Goal: Check status: Check status

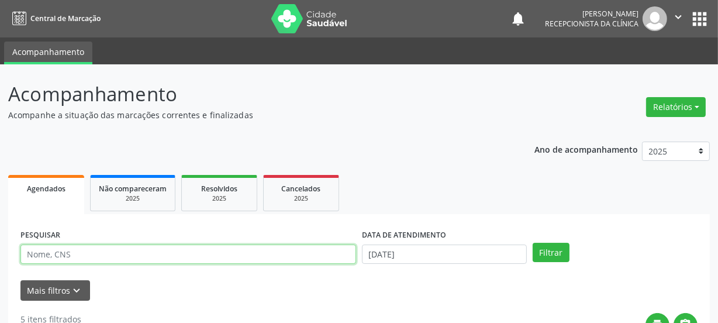
click at [111, 253] on input "text" at bounding box center [188, 255] width 336 height 20
click at [107, 251] on input "text" at bounding box center [188, 255] width 336 height 20
paste input "700902954261095"
type input "700902954261095"
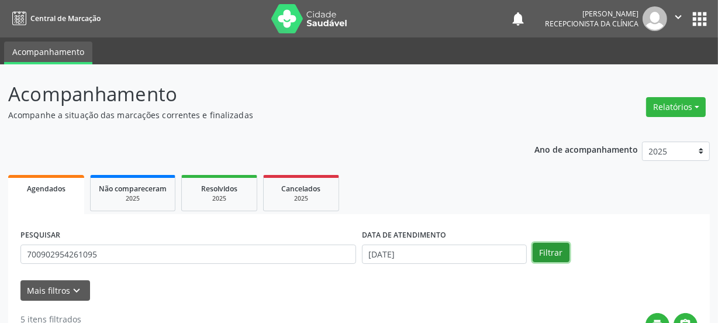
click at [546, 253] on button "Filtrar" at bounding box center [551, 253] width 37 height 20
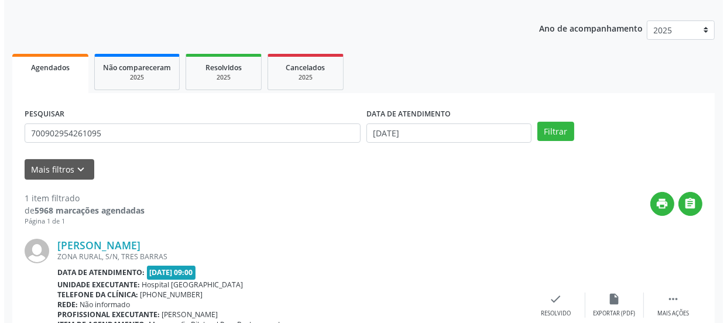
scroll to position [202, 0]
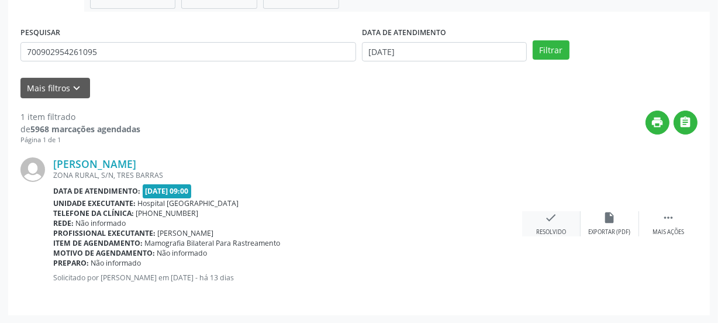
click at [541, 221] on div "check Resolvido" at bounding box center [551, 223] width 59 height 25
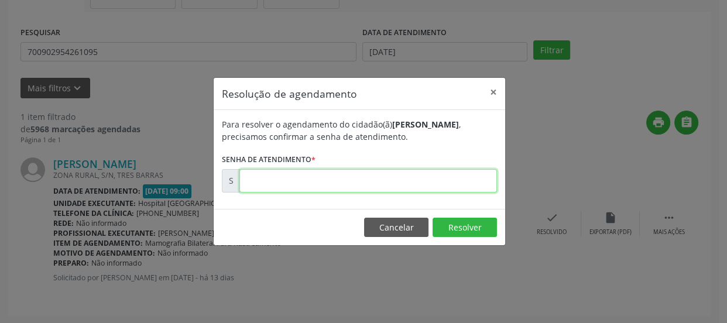
click at [349, 174] on input "text" at bounding box center [367, 180] width 257 height 23
type input "00177142"
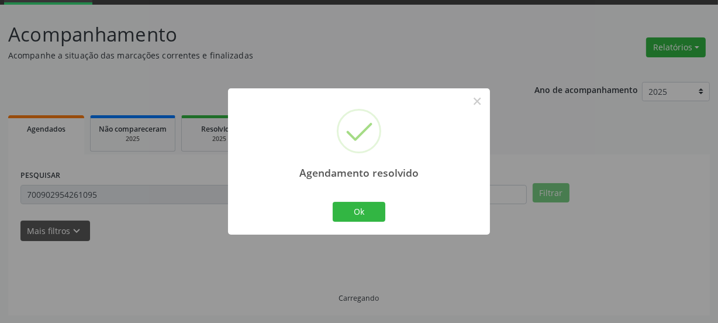
scroll to position [35, 0]
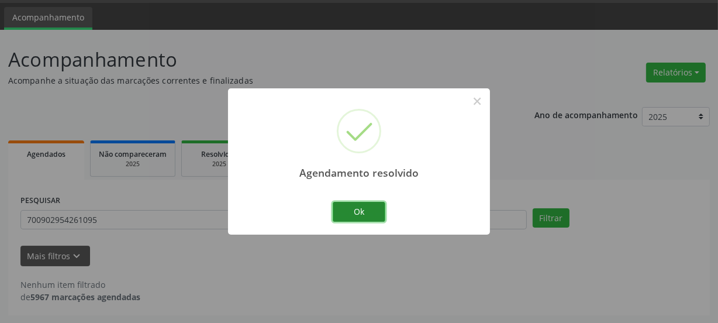
click at [354, 214] on button "Ok" at bounding box center [359, 212] width 53 height 20
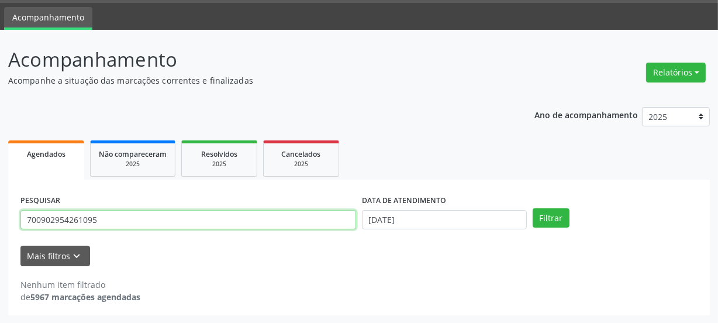
click at [129, 220] on input "700902954261095" at bounding box center [188, 220] width 336 height 20
drag, startPoint x: 99, startPoint y: 227, endPoint x: 2, endPoint y: 228, distance: 97.1
click at [0, 233] on div "Acompanhamento Acompanhe a situação das marcações correntes e finalizadas Relat…" at bounding box center [359, 177] width 718 height 294
paste input "4108229058780"
type input "704108229058780"
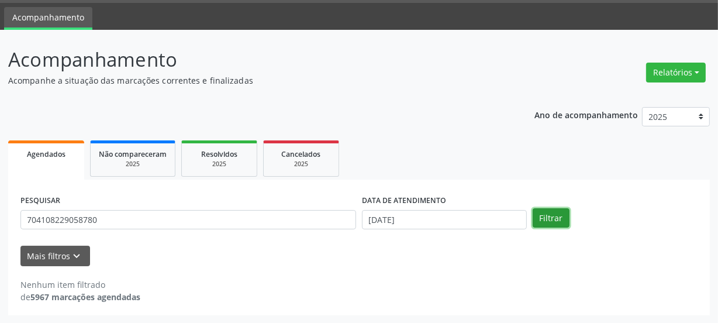
click at [543, 210] on button "Filtrar" at bounding box center [551, 218] width 37 height 20
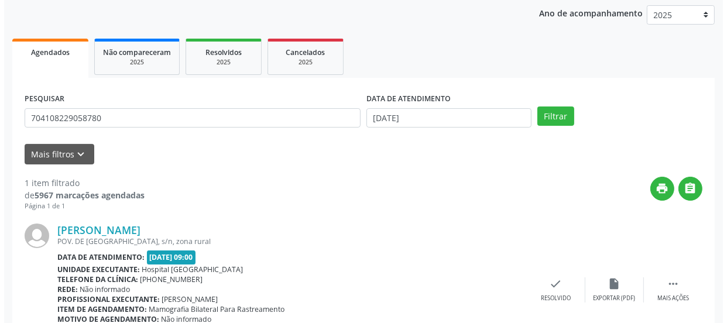
scroll to position [202, 0]
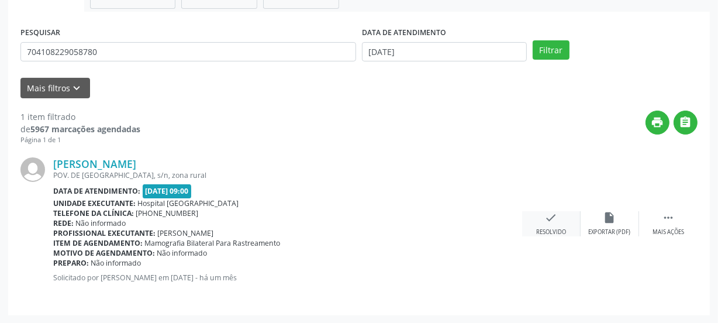
click at [544, 224] on div "check Resolvido" at bounding box center [551, 223] width 59 height 25
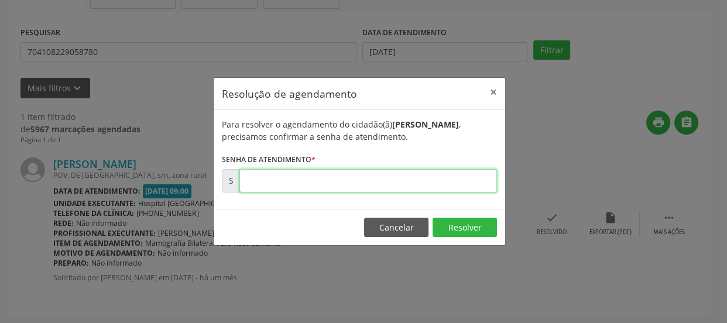
click at [466, 174] on input "text" at bounding box center [367, 180] width 257 height 23
type input "00174713"
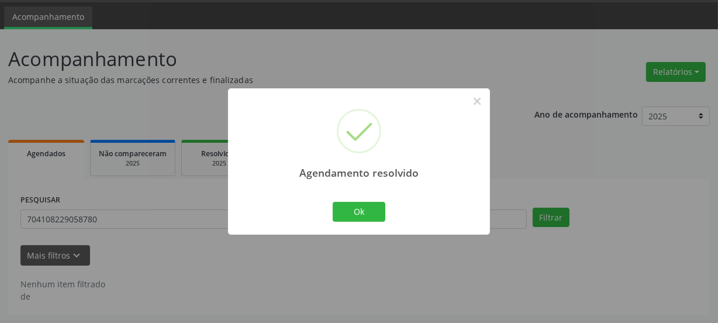
scroll to position [35, 0]
click at [357, 204] on button "Ok" at bounding box center [359, 212] width 53 height 20
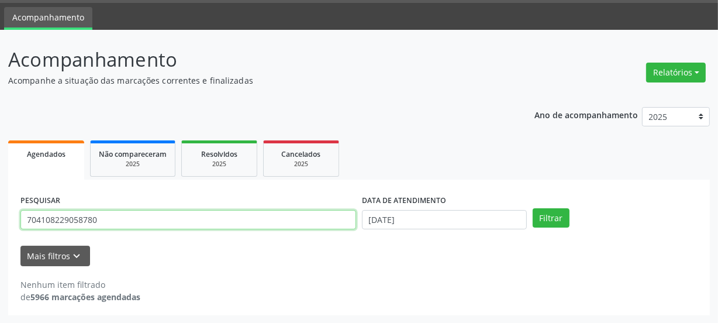
click at [146, 212] on input "704108229058780" at bounding box center [188, 220] width 336 height 20
drag, startPoint x: 123, startPoint y: 215, endPoint x: 41, endPoint y: 221, distance: 82.1
click at [41, 221] on input "704108229058780" at bounding box center [188, 220] width 336 height 20
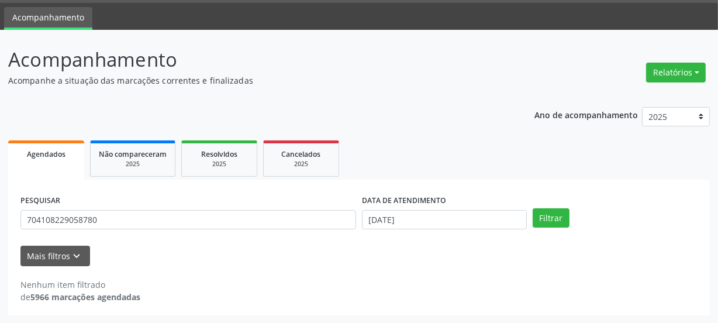
click at [0, 222] on div "Acompanhamento Acompanhe a situação das marcações correntes e finalizadas Relat…" at bounding box center [359, 177] width 718 height 294
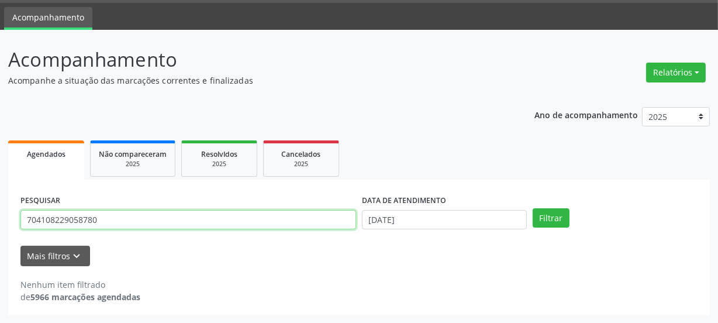
click at [111, 221] on input "704108229058780" at bounding box center [188, 220] width 336 height 20
drag, startPoint x: 75, startPoint y: 221, endPoint x: 49, endPoint y: 223, distance: 26.4
click at [49, 223] on input "704108229058780" at bounding box center [188, 220] width 336 height 20
click at [99, 216] on input "704108229058780" at bounding box center [188, 220] width 336 height 20
click at [98, 218] on input "704108229058780" at bounding box center [188, 220] width 336 height 20
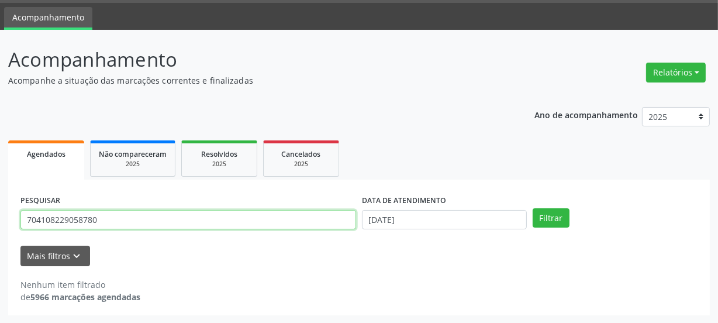
drag, startPoint x: 36, startPoint y: 219, endPoint x: 29, endPoint y: 219, distance: 6.4
click at [29, 219] on input "704108229058780" at bounding box center [188, 220] width 336 height 20
click at [84, 222] on input "704108229058780" at bounding box center [188, 220] width 336 height 20
click at [98, 219] on input "704108229058780" at bounding box center [188, 220] width 336 height 20
click at [97, 219] on input "704108229058780" at bounding box center [188, 220] width 336 height 20
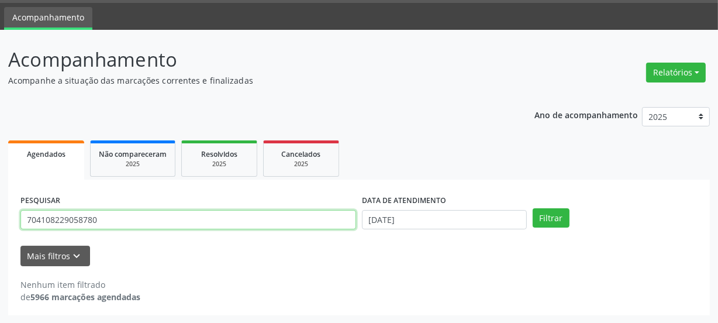
paste input "0902945391798"
type input "700902945391798"
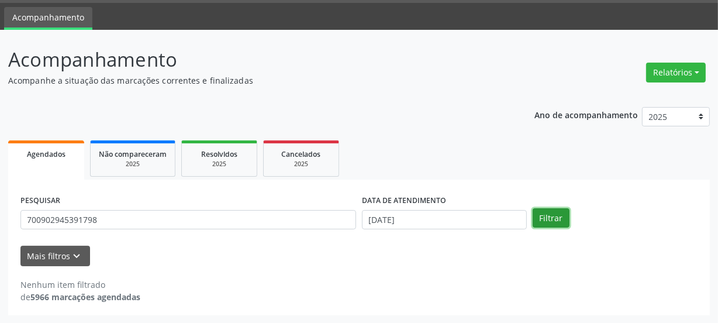
click at [556, 217] on button "Filtrar" at bounding box center [551, 218] width 37 height 20
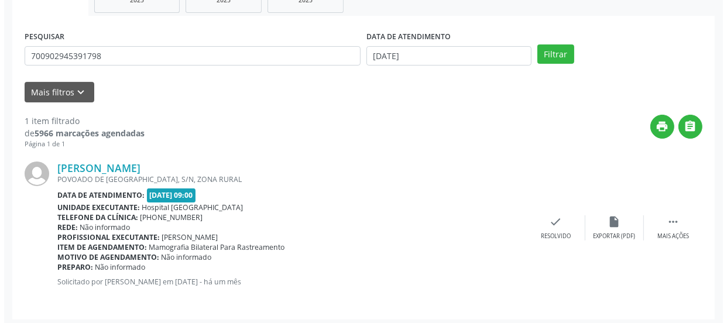
scroll to position [202, 0]
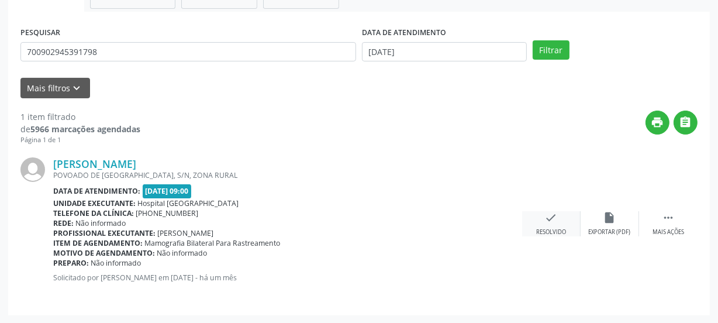
click at [539, 214] on div "check Resolvido" at bounding box center [551, 223] width 59 height 25
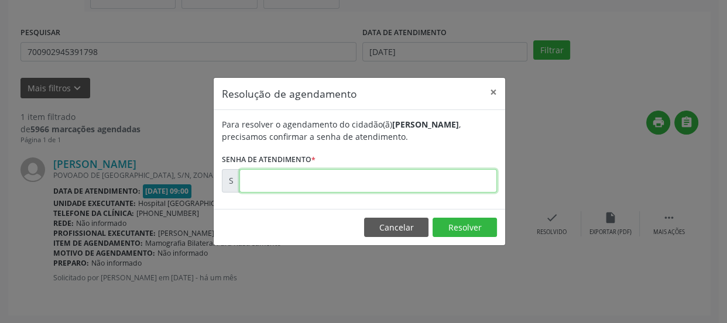
click at [438, 183] on input "text" at bounding box center [367, 180] width 257 height 23
type input "00174143"
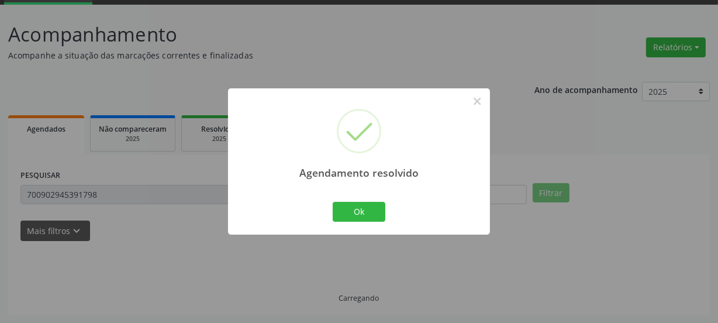
scroll to position [35, 0]
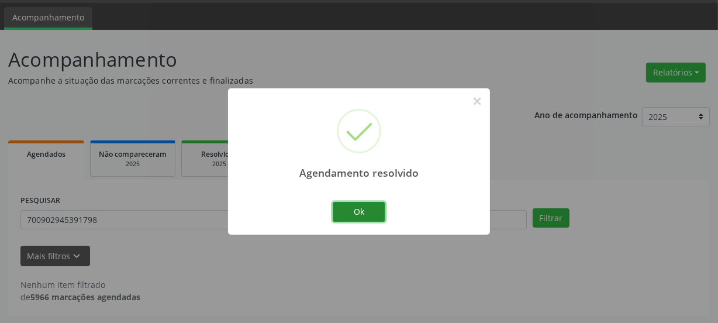
click at [361, 204] on button "Ok" at bounding box center [359, 212] width 53 height 20
